Goal: Task Accomplishment & Management: Complete application form

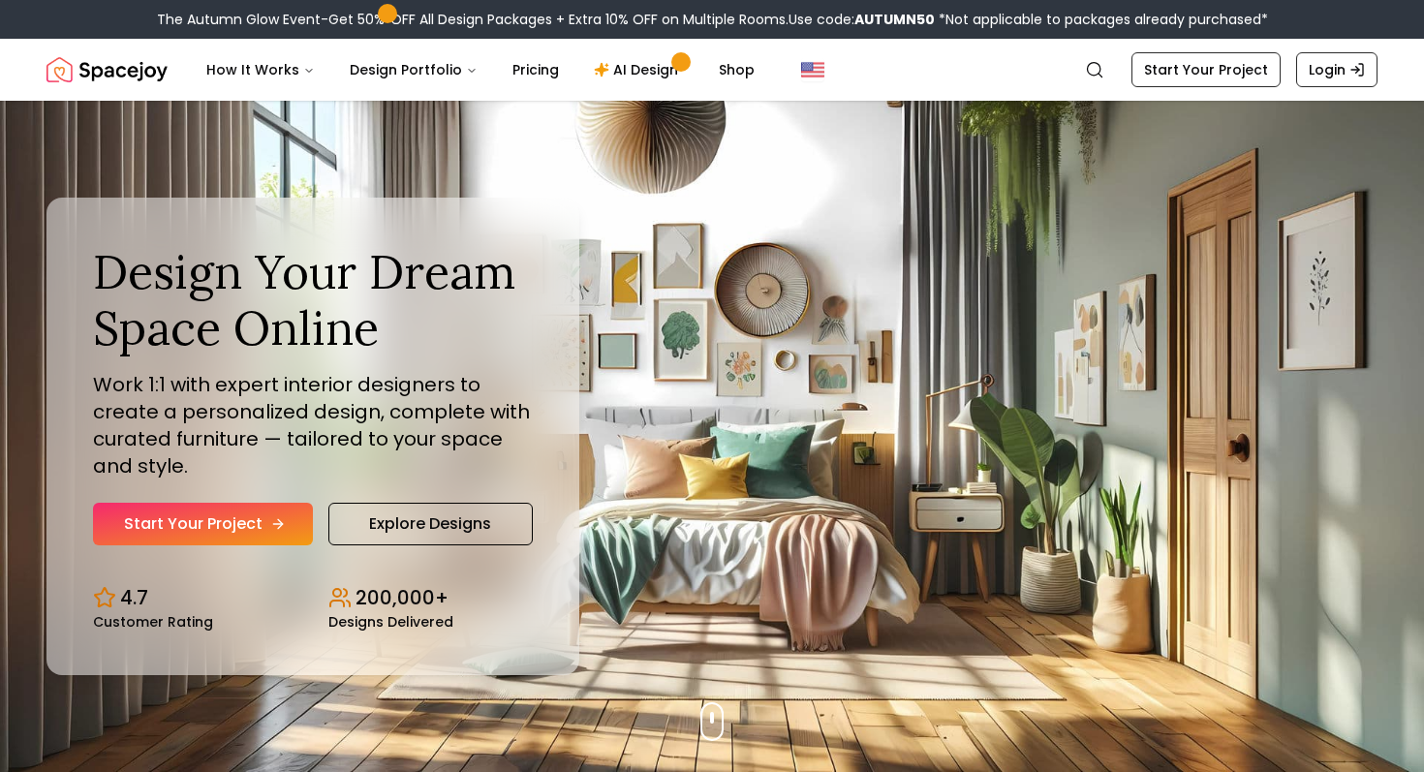
click at [249, 526] on link "Start Your Project" at bounding box center [203, 524] width 220 height 43
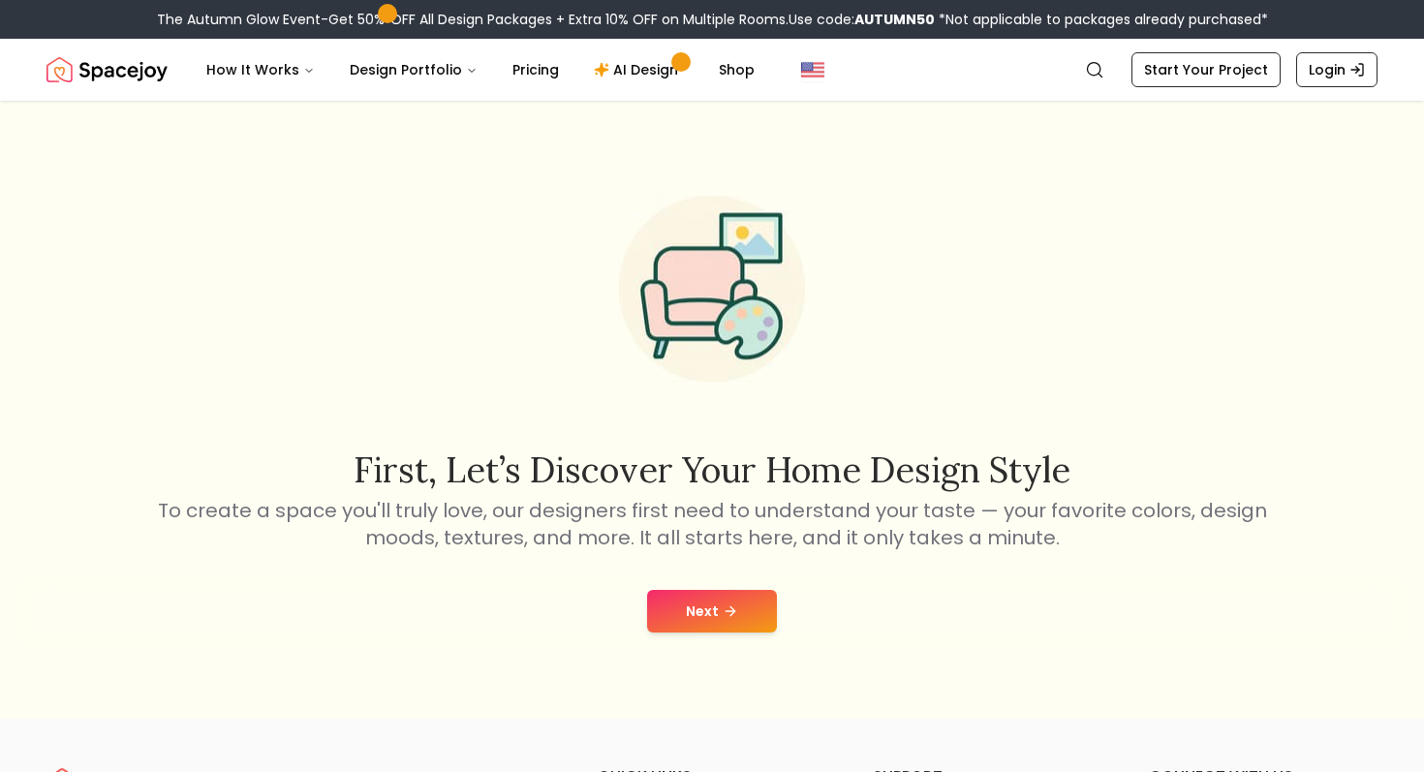
click at [723, 606] on icon at bounding box center [730, 610] width 15 height 15
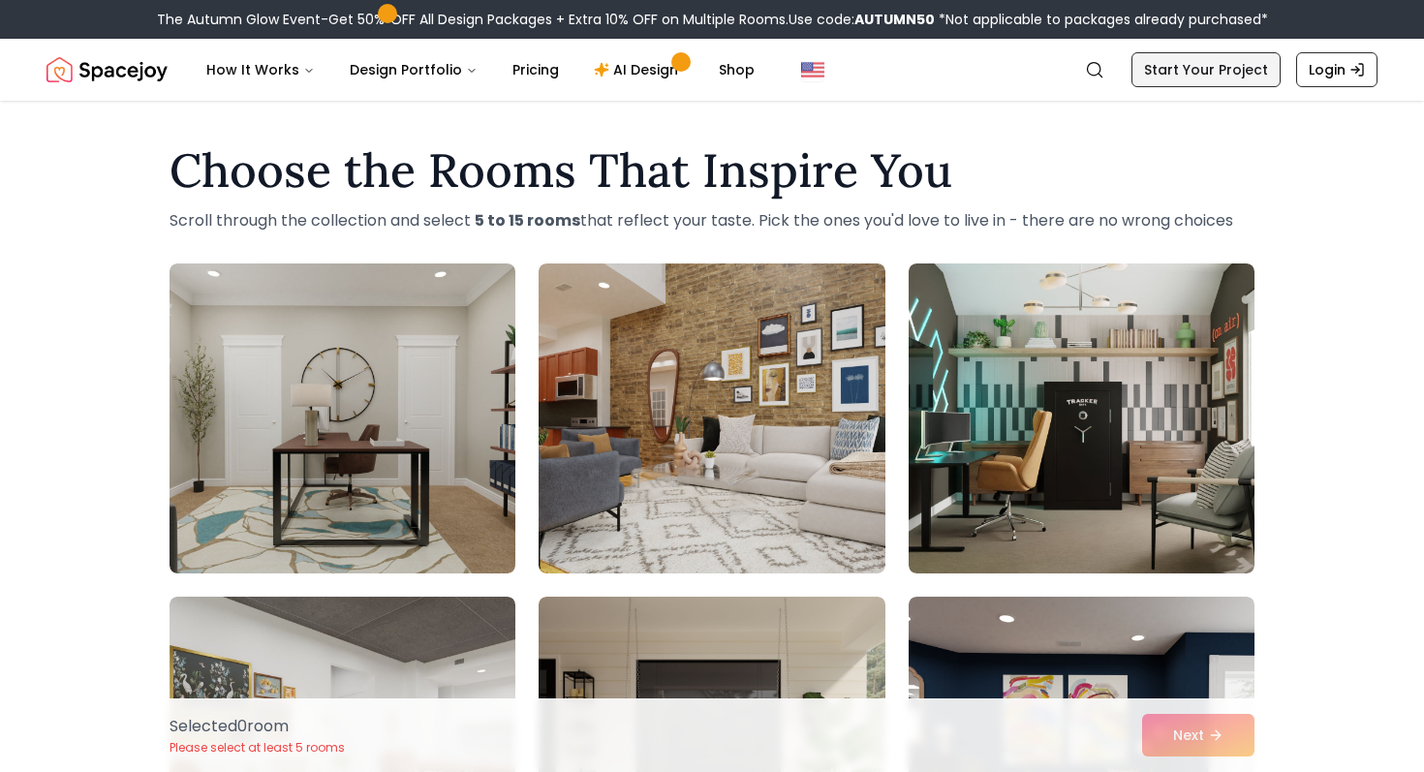
click at [1152, 54] on link "Start Your Project" at bounding box center [1205, 69] width 149 height 35
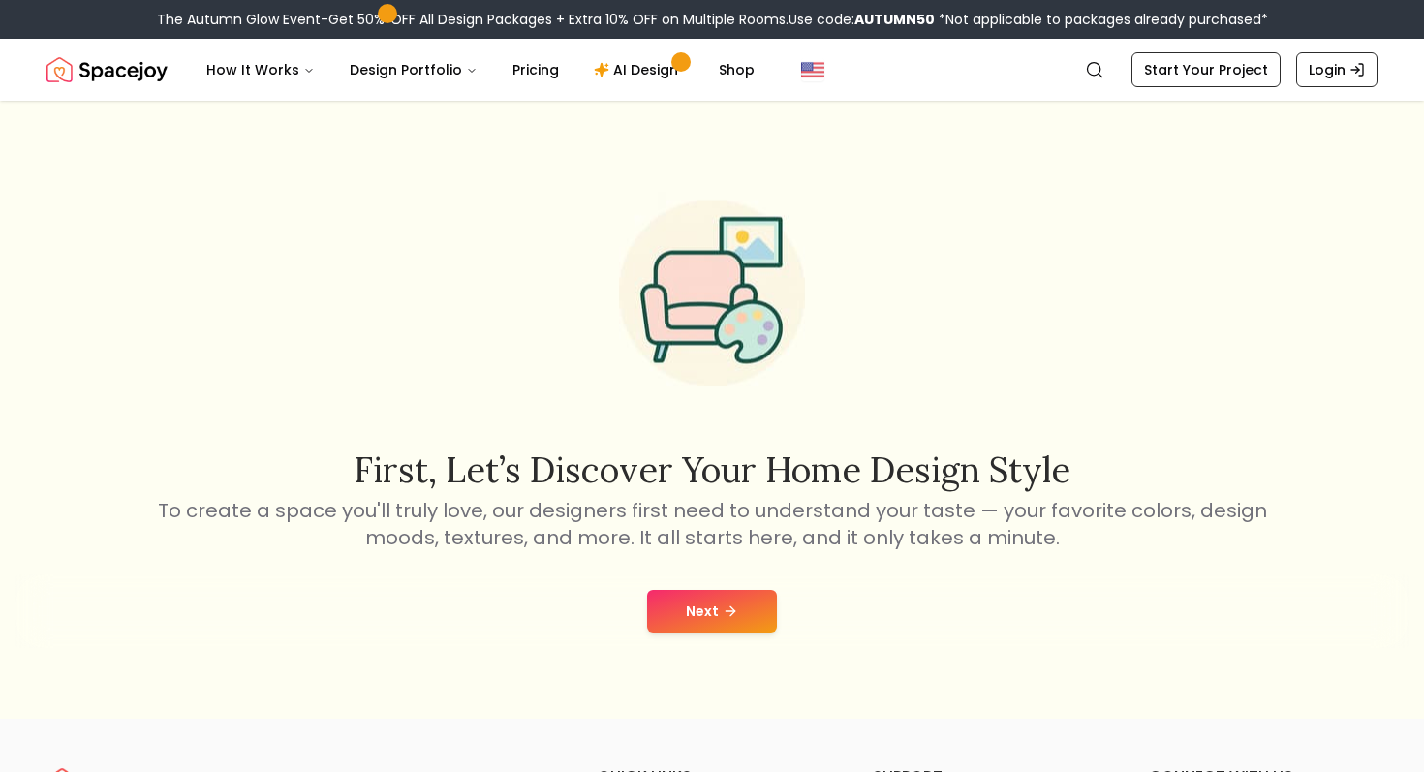
click at [736, 603] on icon at bounding box center [730, 610] width 15 height 15
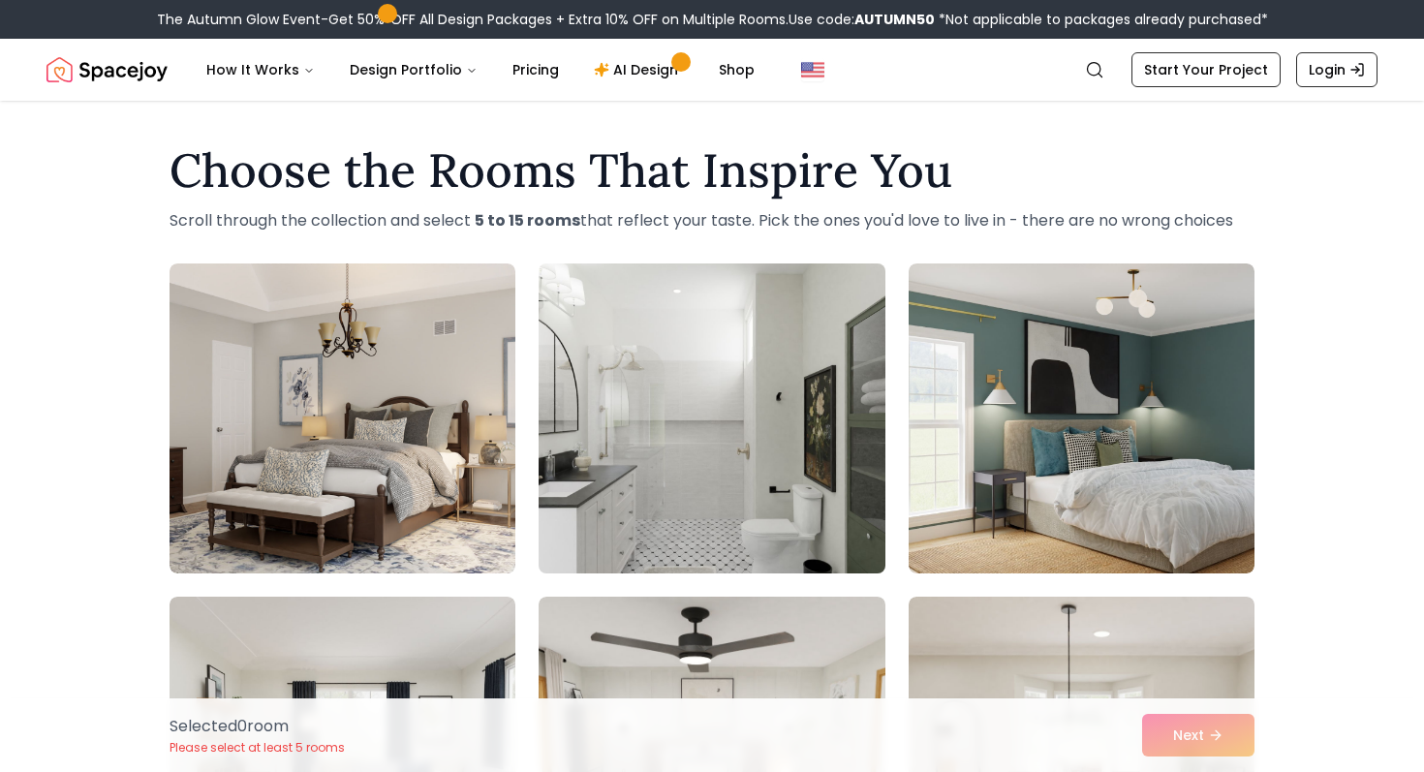
click at [712, 423] on img at bounding box center [711, 418] width 363 height 325
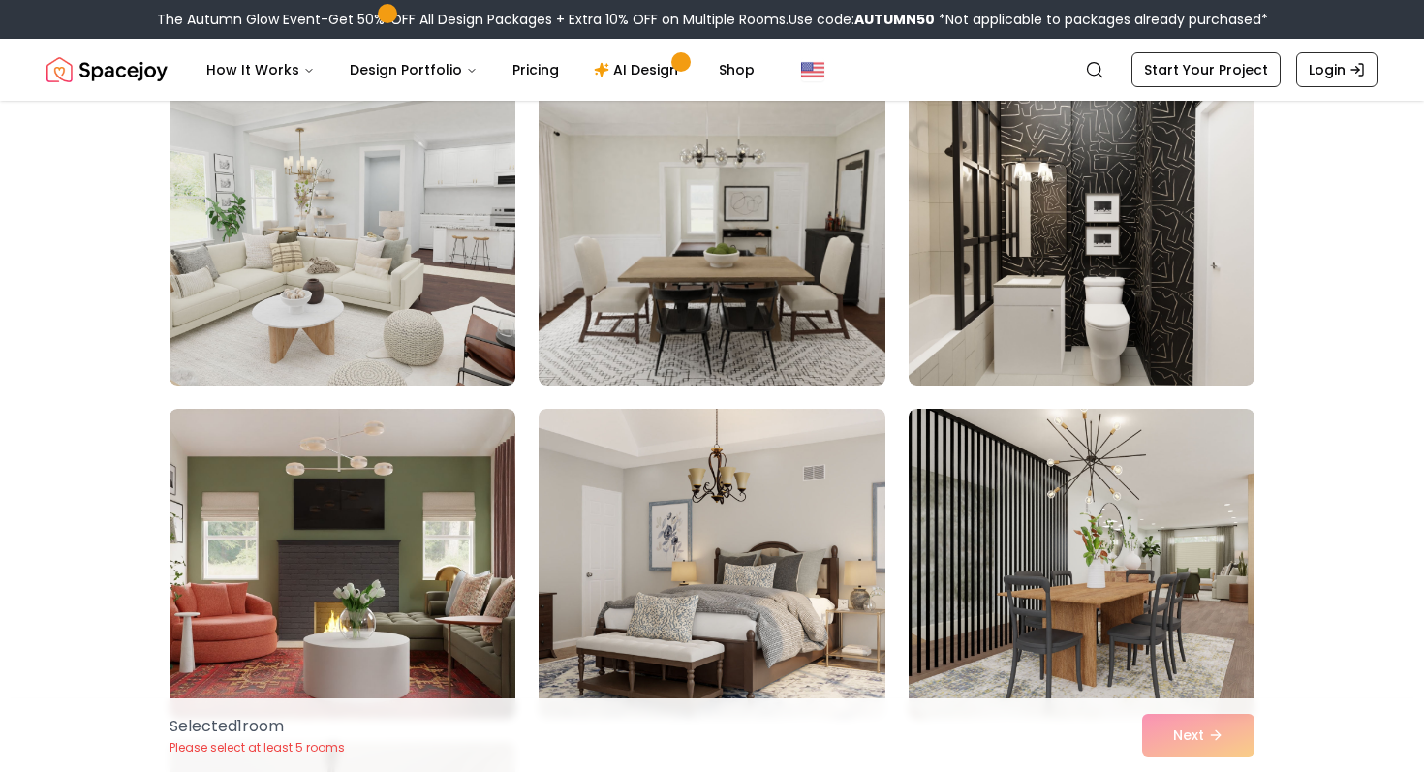
scroll to position [7189, 0]
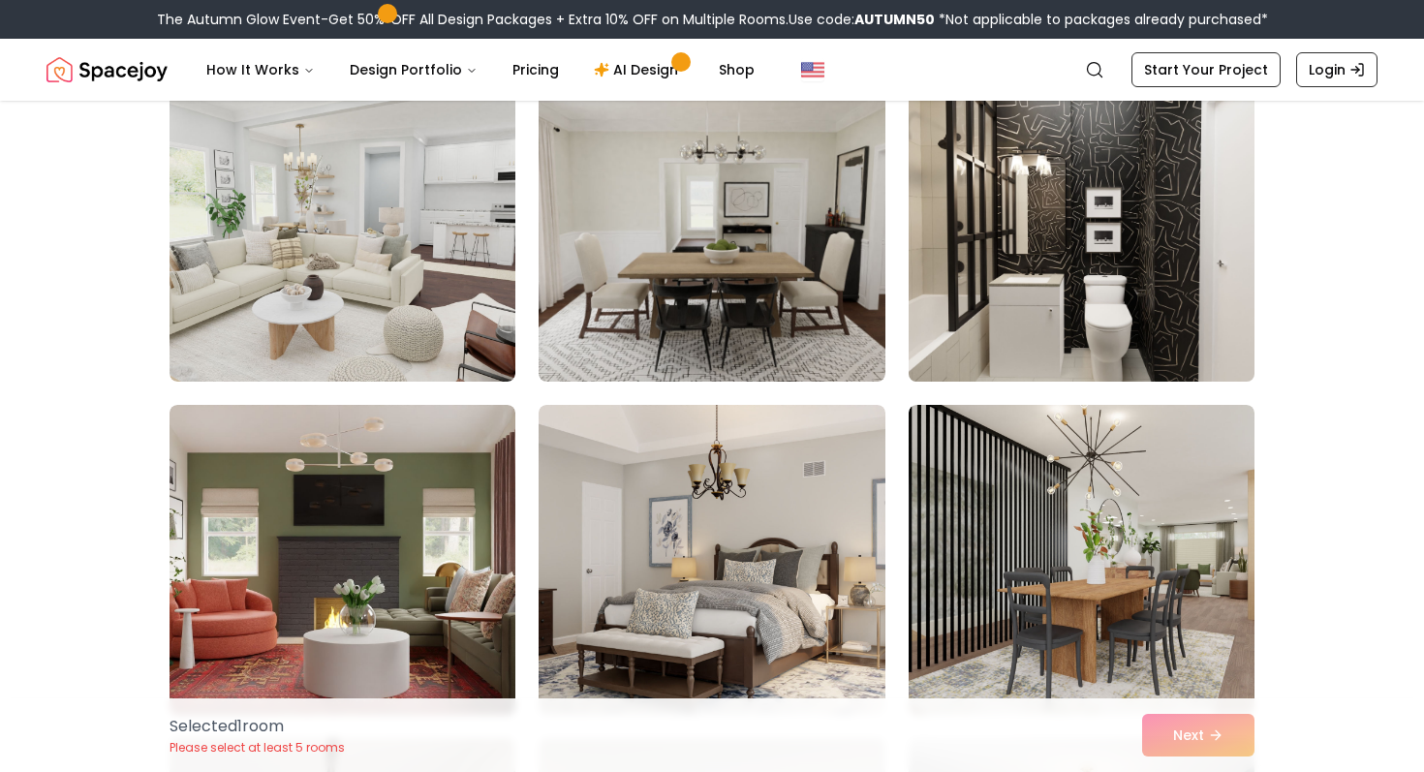
click at [953, 245] on img at bounding box center [1081, 226] width 363 height 325
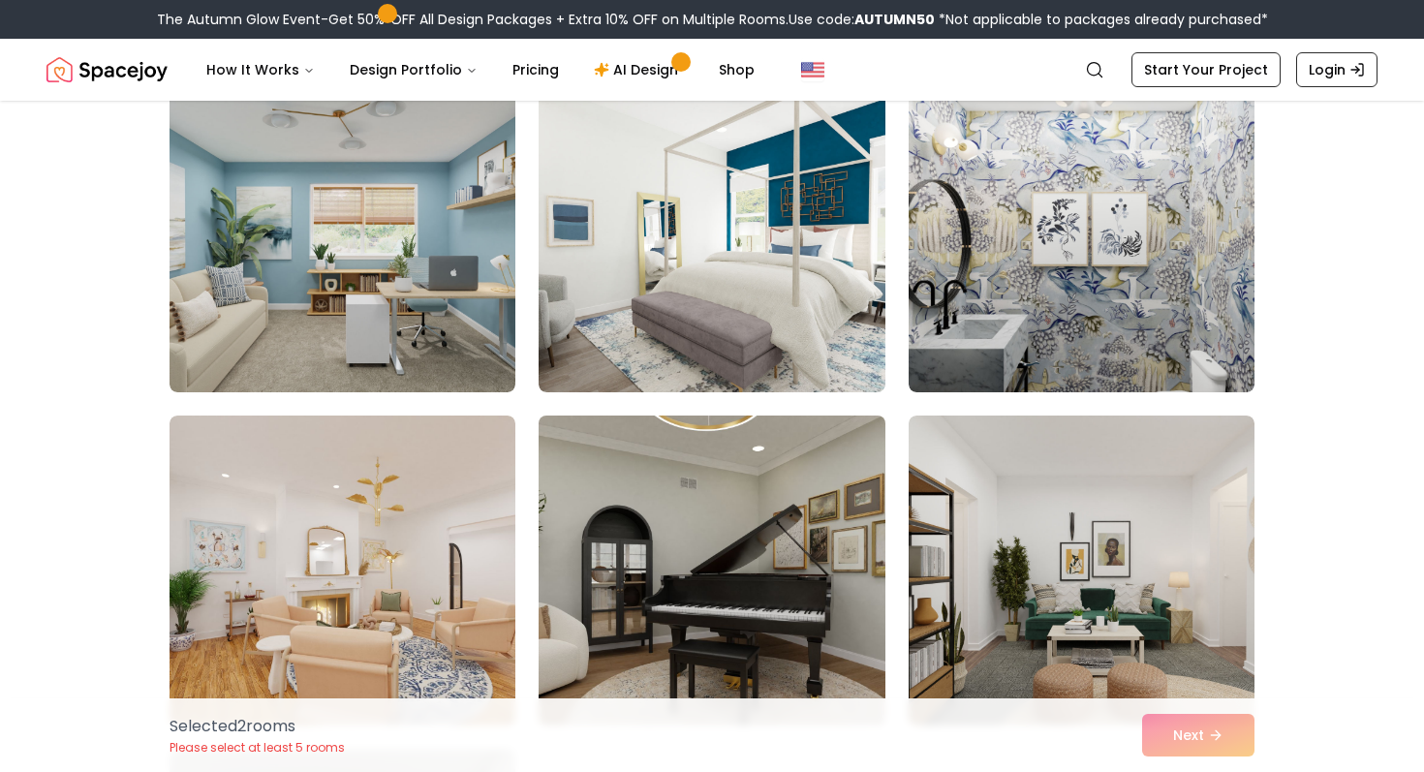
scroll to position [10516, 0]
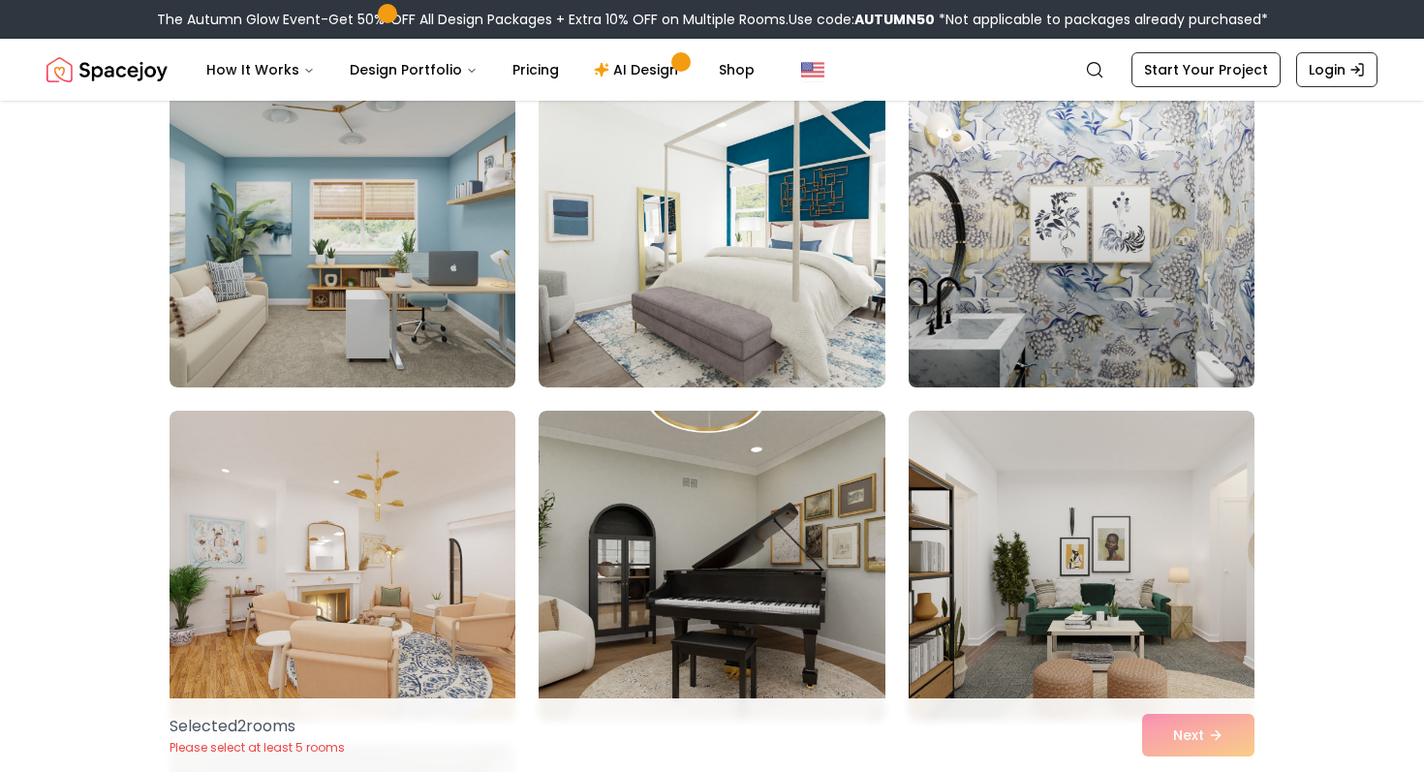
click at [973, 312] on img at bounding box center [1081, 232] width 363 height 325
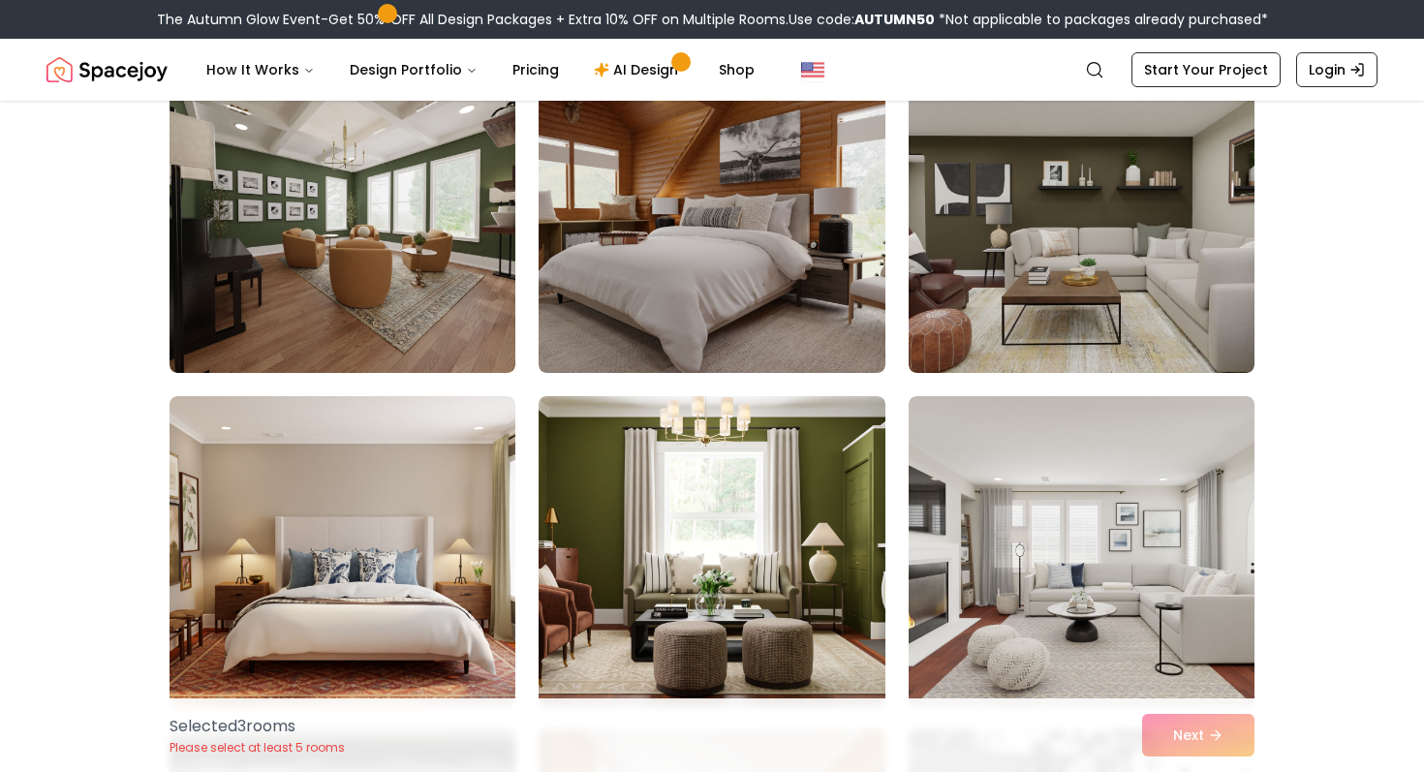
scroll to position [4180, 0]
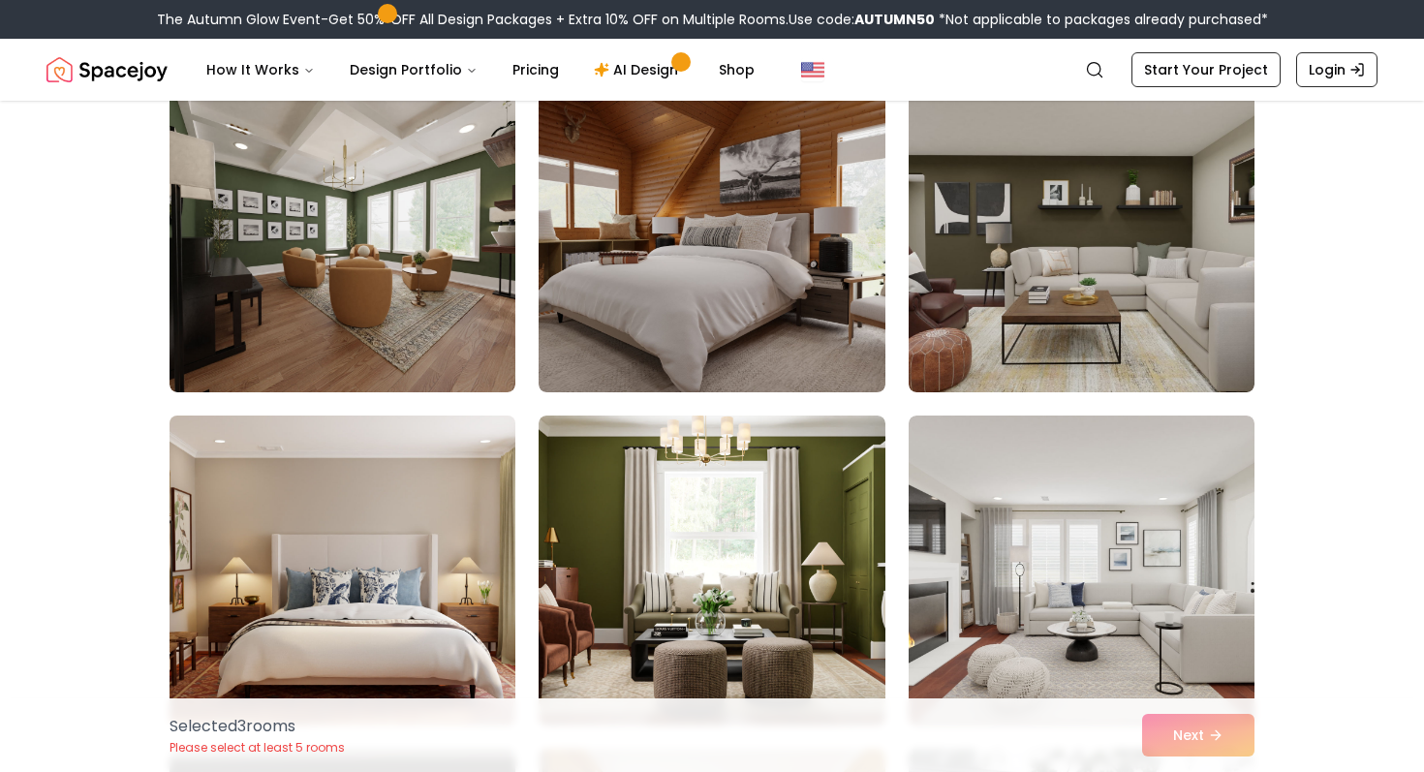
click at [475, 547] on img at bounding box center [342, 570] width 363 height 325
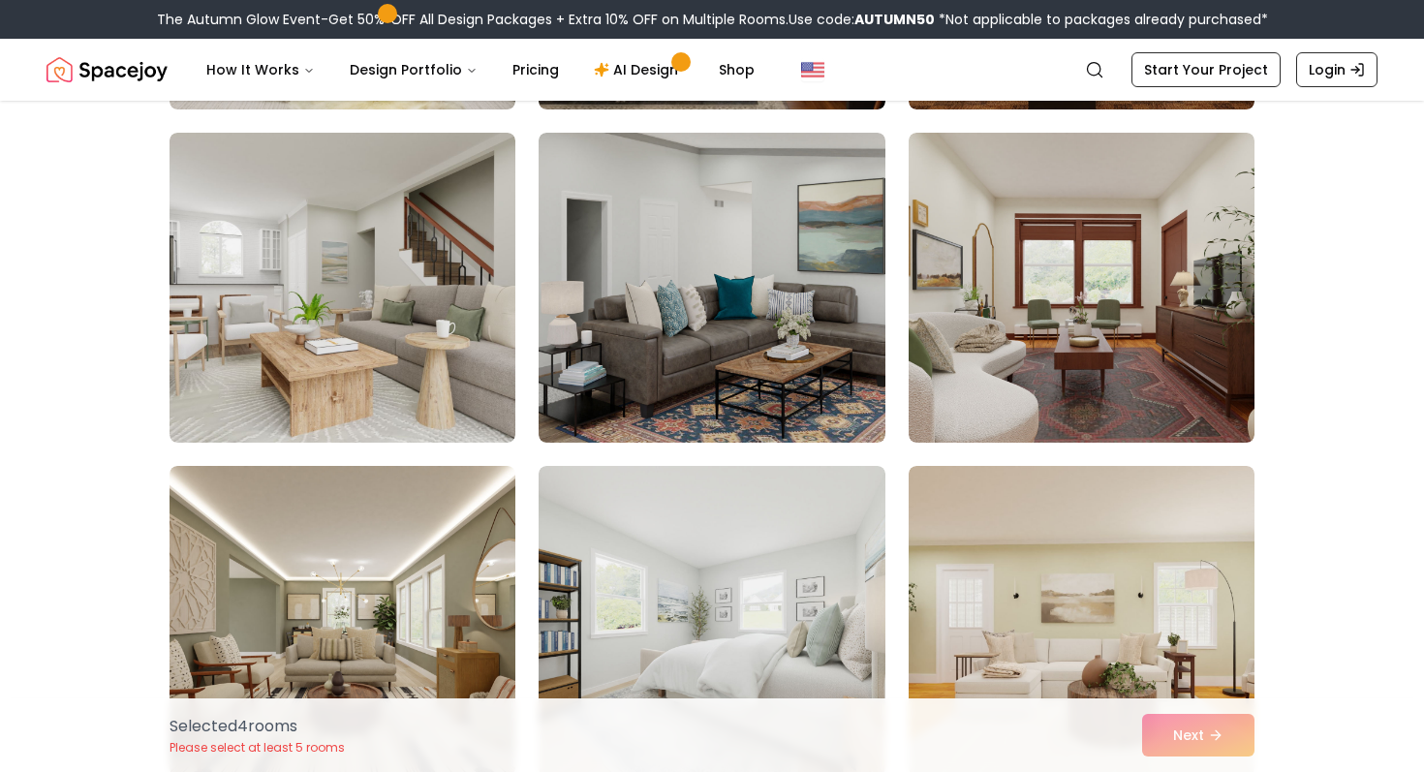
scroll to position [3129, 0]
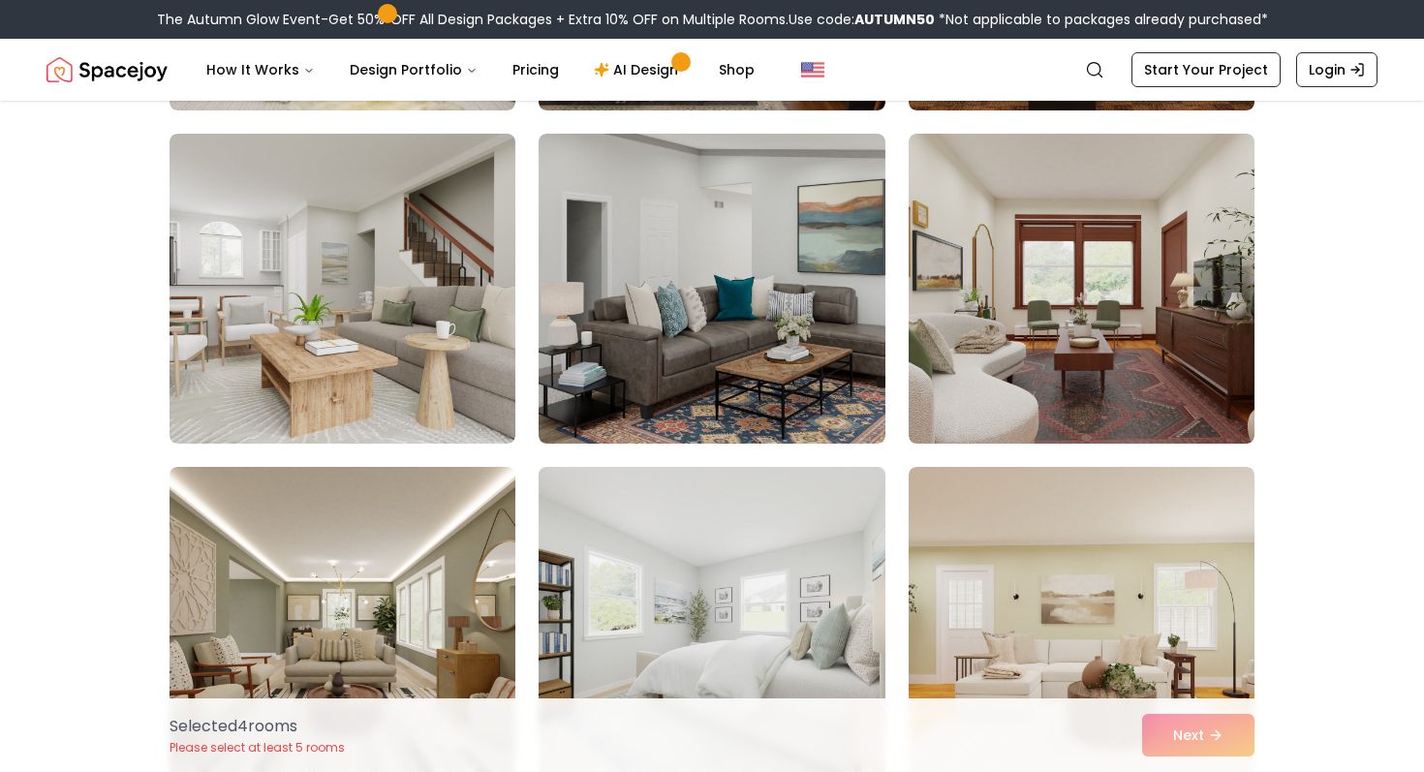
click at [647, 654] on img at bounding box center [711, 621] width 363 height 325
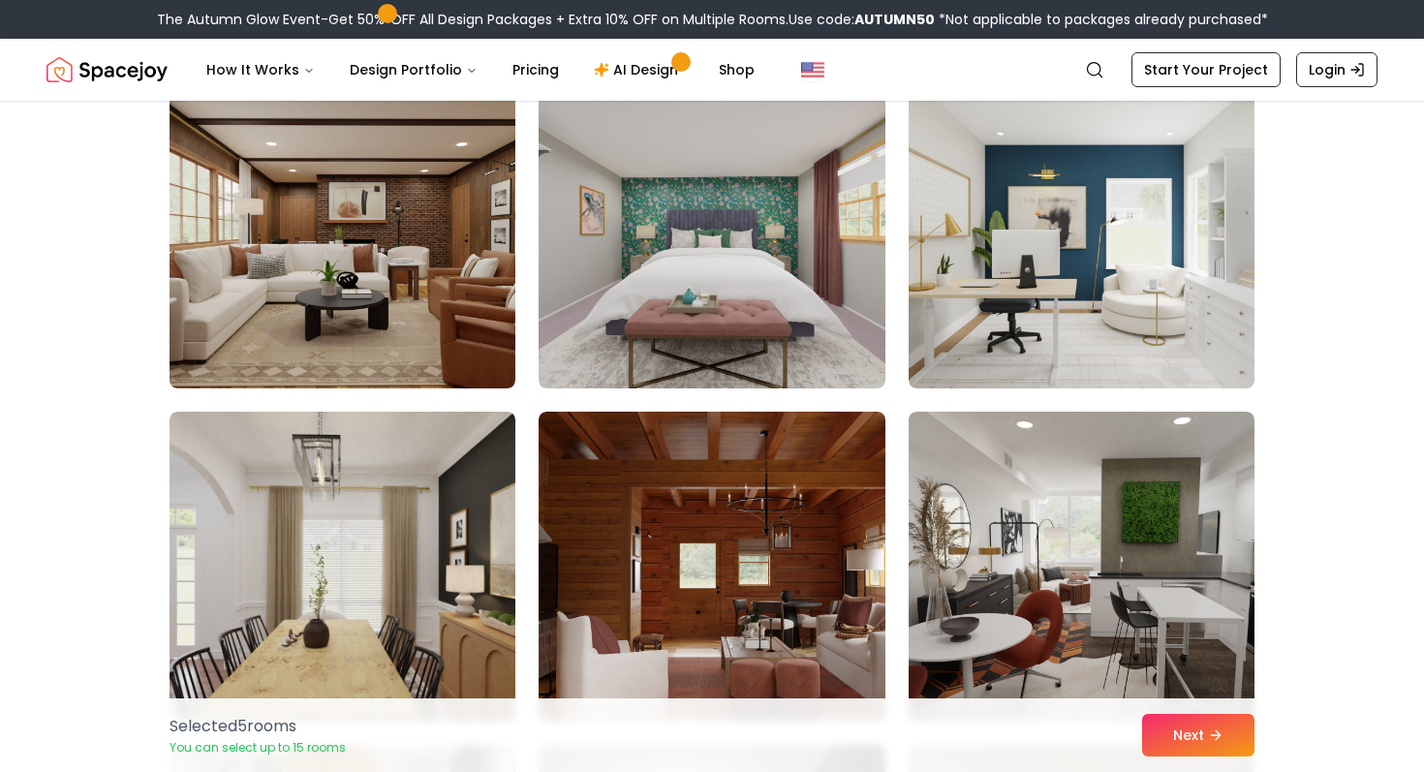
scroll to position [1805, 0]
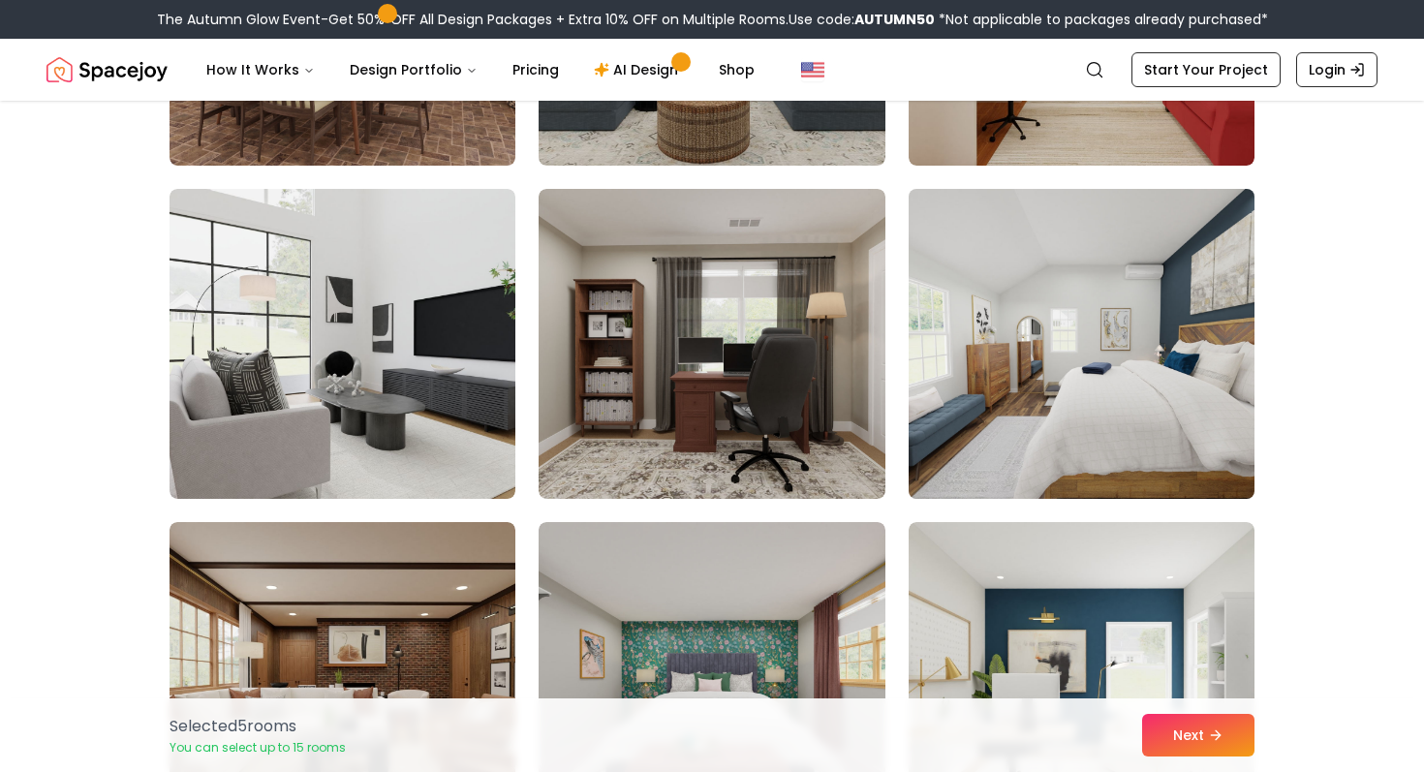
click at [1059, 345] on img at bounding box center [1081, 343] width 363 height 325
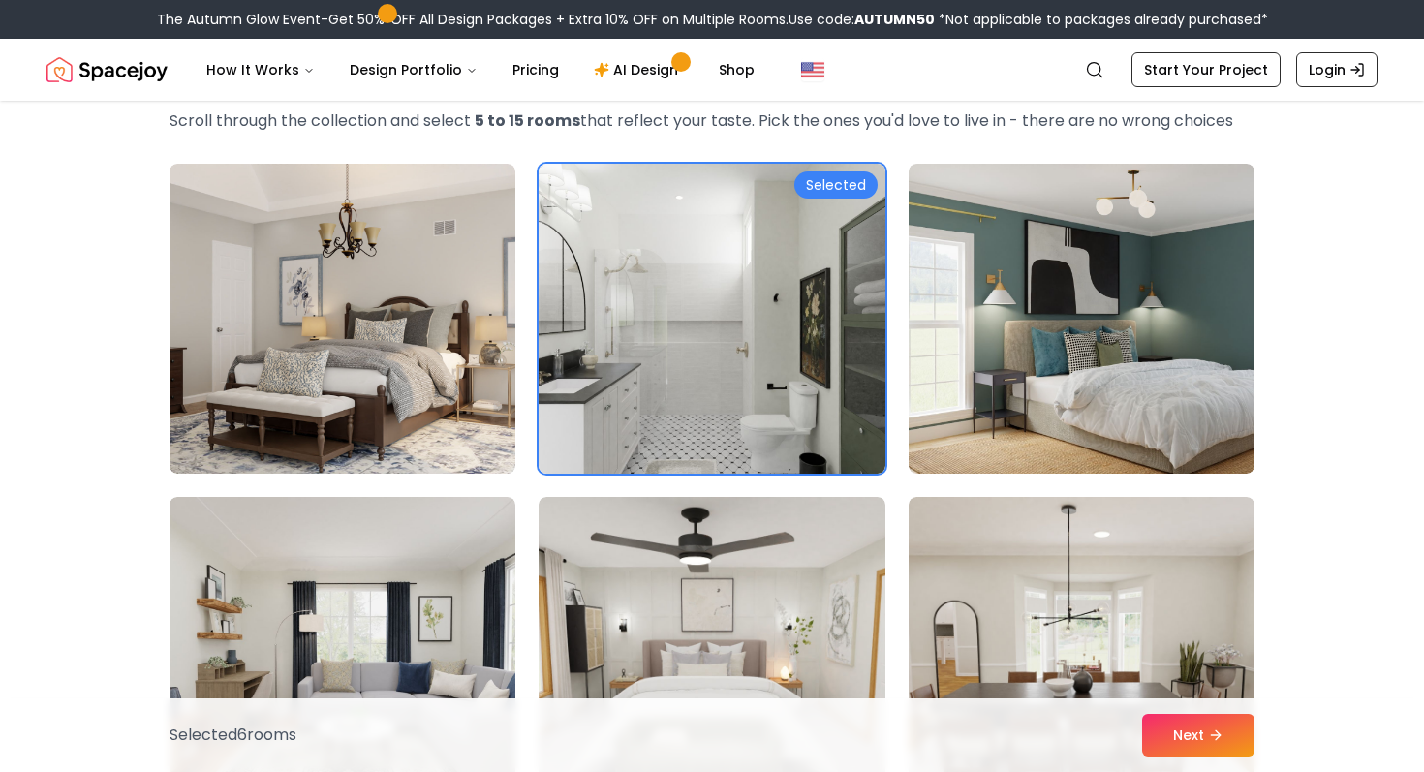
scroll to position [0, 0]
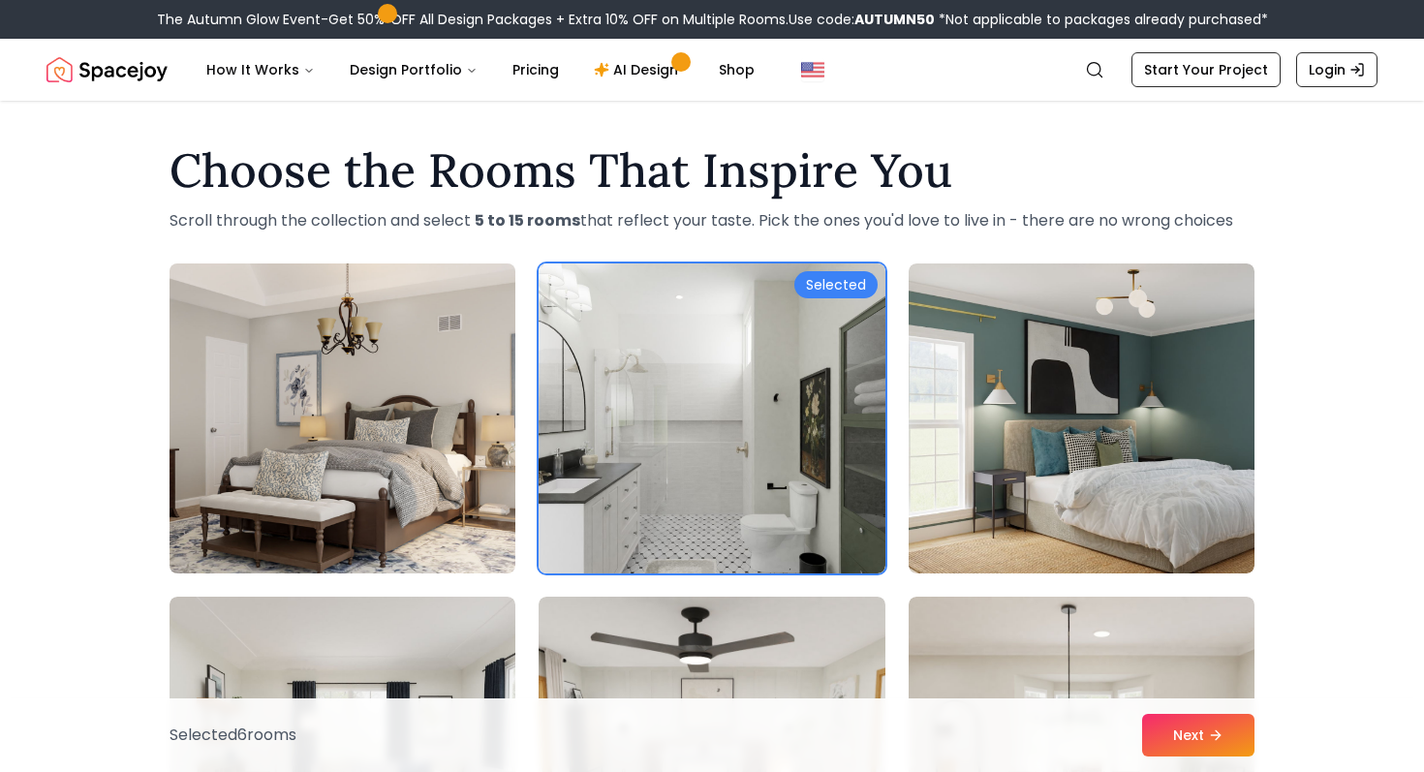
click at [410, 419] on img at bounding box center [342, 418] width 363 height 325
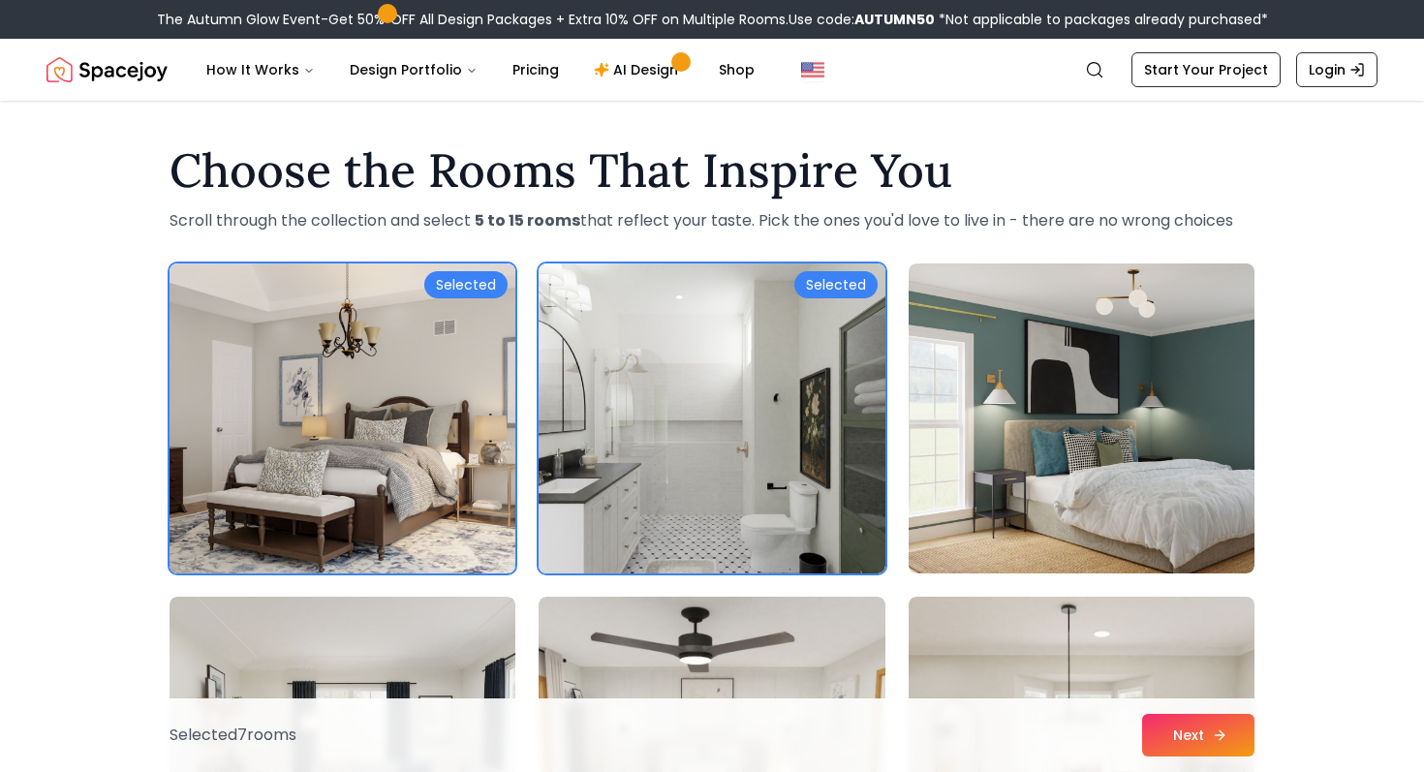
click at [1172, 742] on button "Next" at bounding box center [1198, 735] width 112 height 43
